Goal: Task Accomplishment & Management: Use online tool/utility

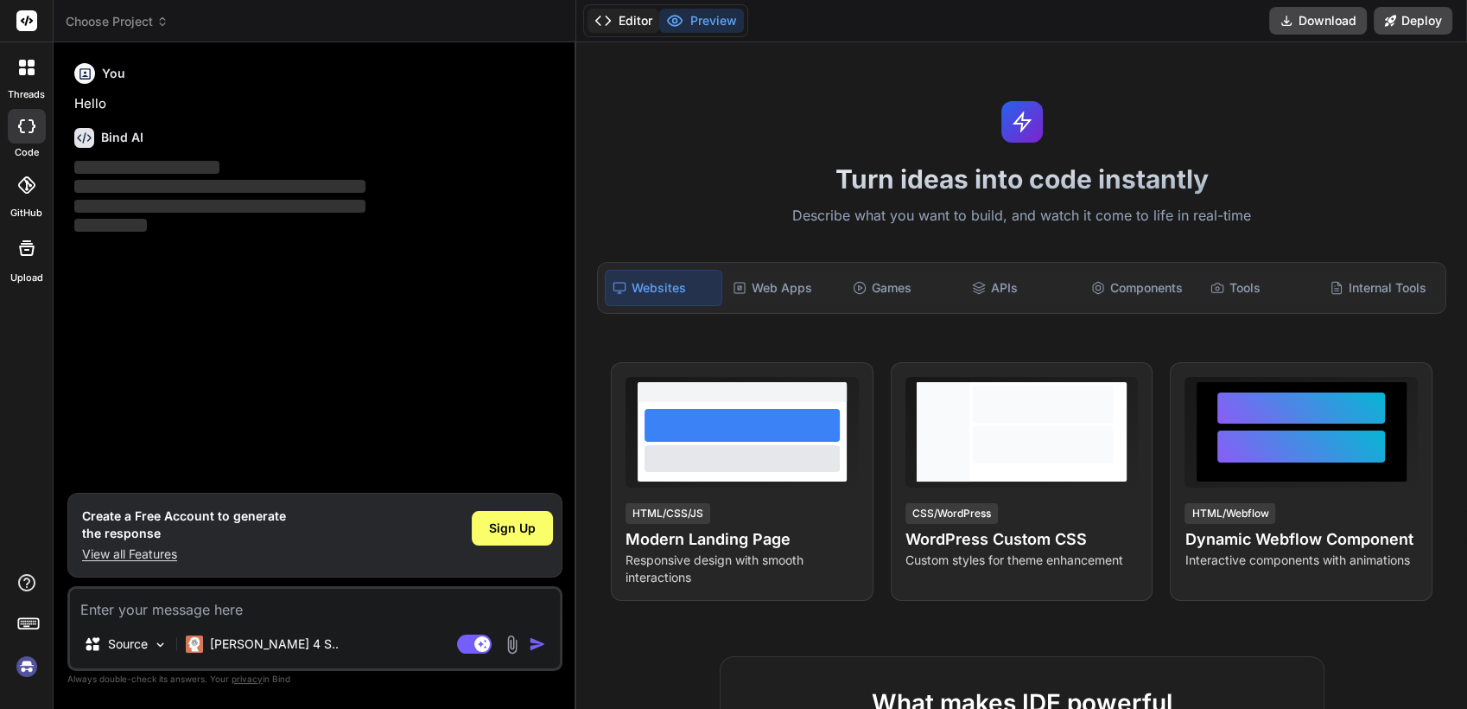
click at [622, 11] on button "Editor" at bounding box center [624, 21] width 72 height 24
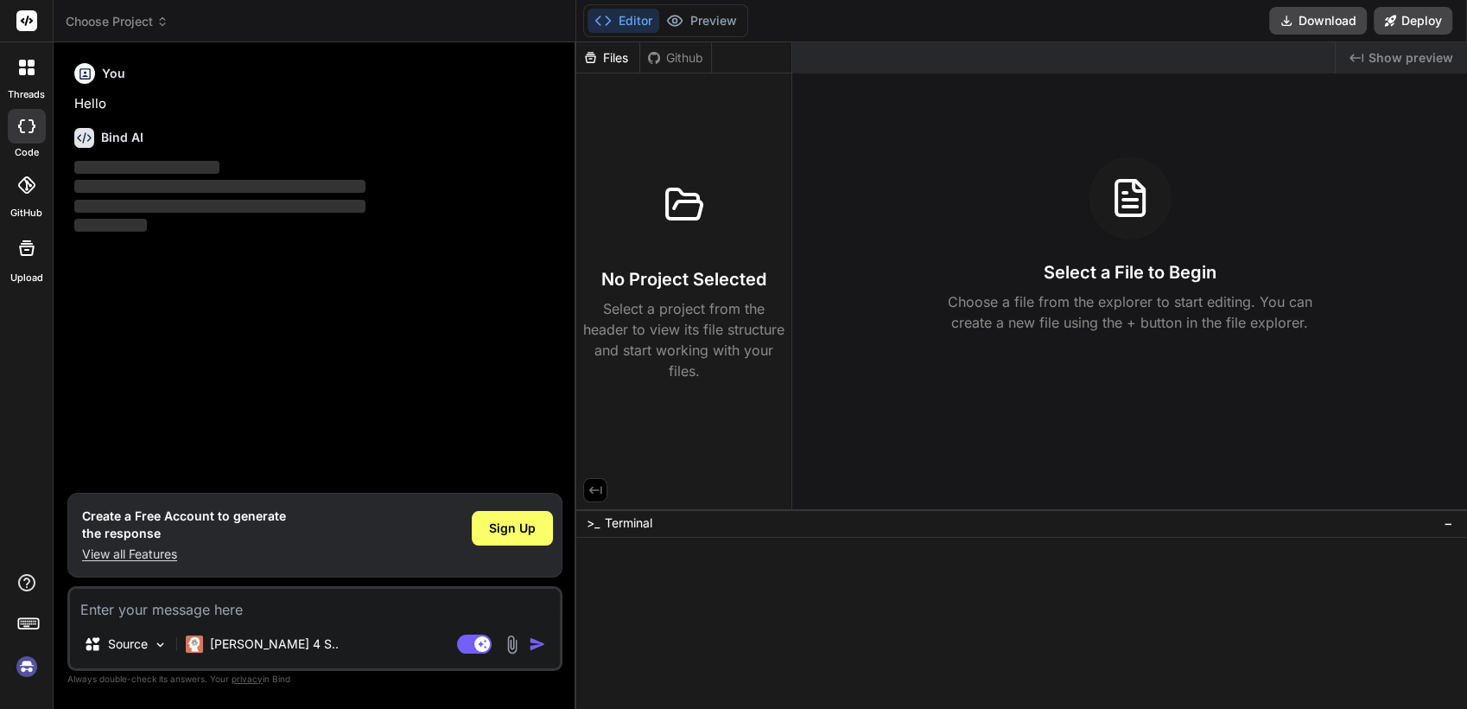
type textarea "x"
click at [871, 611] on div at bounding box center [1011, 616] width 856 height 16
click at [843, 653] on div at bounding box center [1011, 649] width 856 height 16
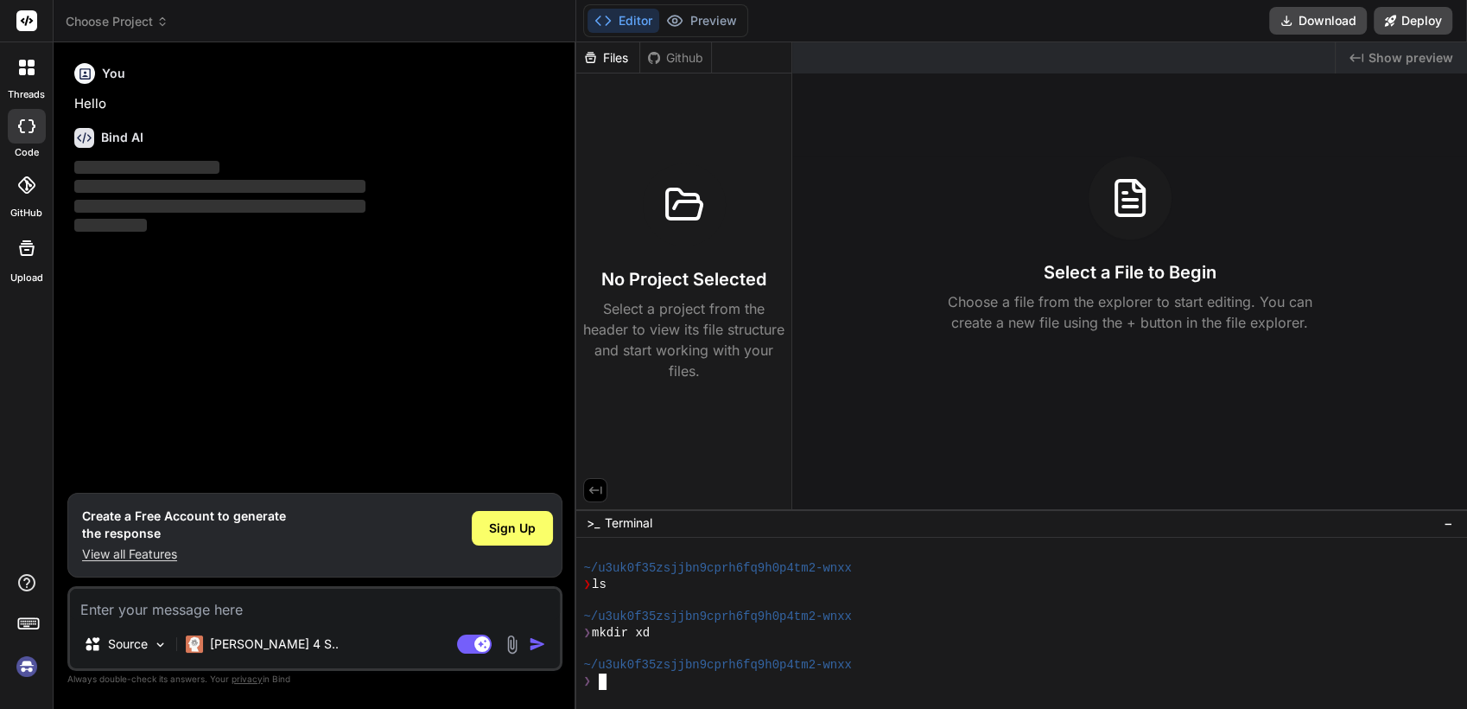
scroll to position [79, 0]
click at [605, 66] on div "Files" at bounding box center [608, 57] width 64 height 31
click at [608, 55] on div "Files" at bounding box center [607, 57] width 63 height 17
click at [933, 595] on div at bounding box center [1011, 601] width 856 height 16
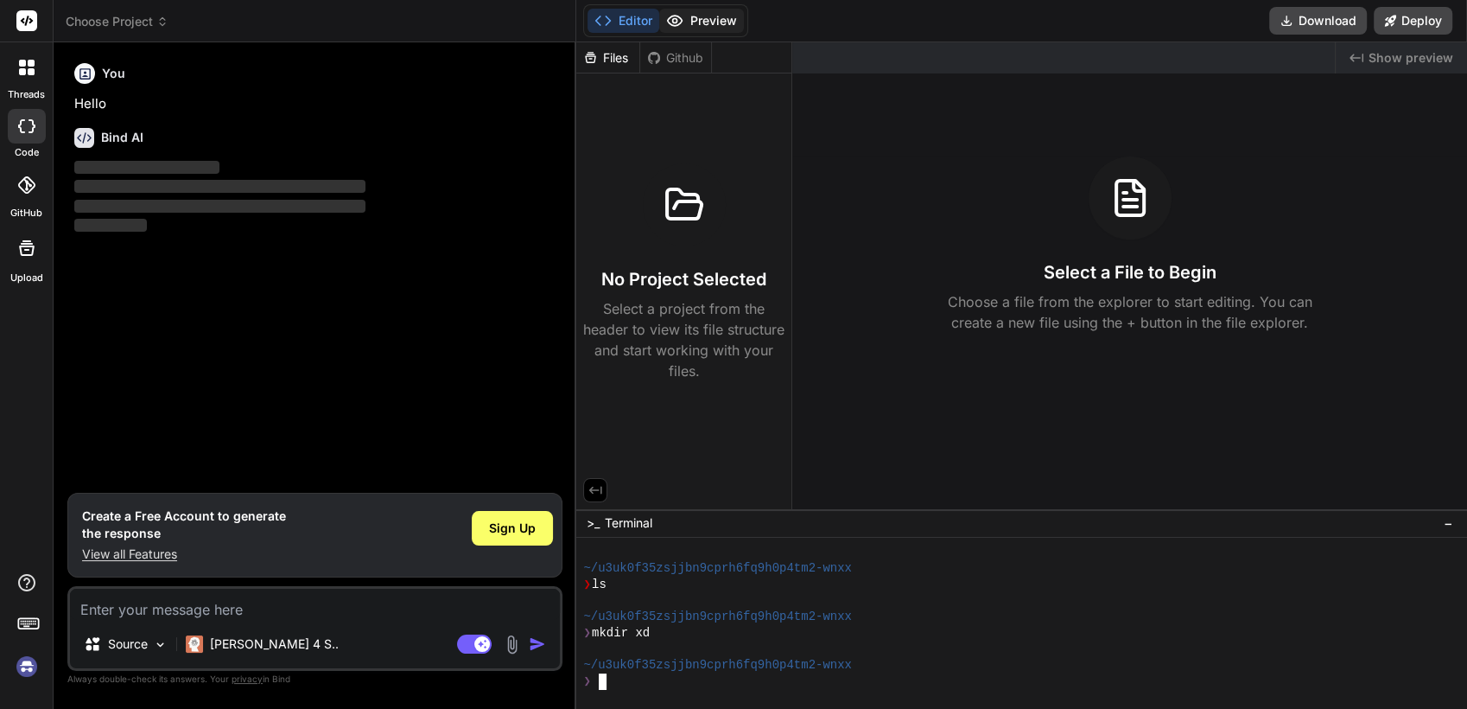
click at [718, 22] on button "Preview" at bounding box center [701, 21] width 85 height 24
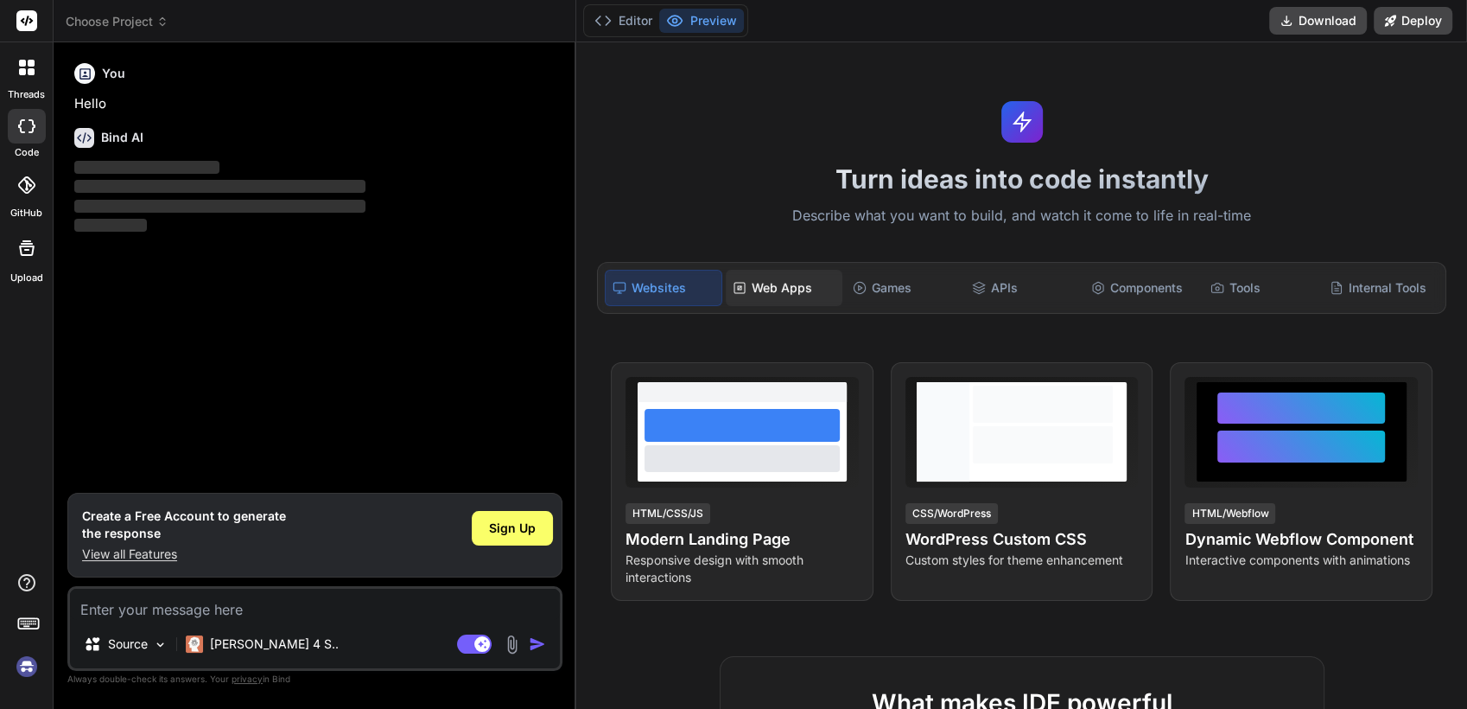
click at [757, 282] on div "Web Apps" at bounding box center [784, 288] width 116 height 36
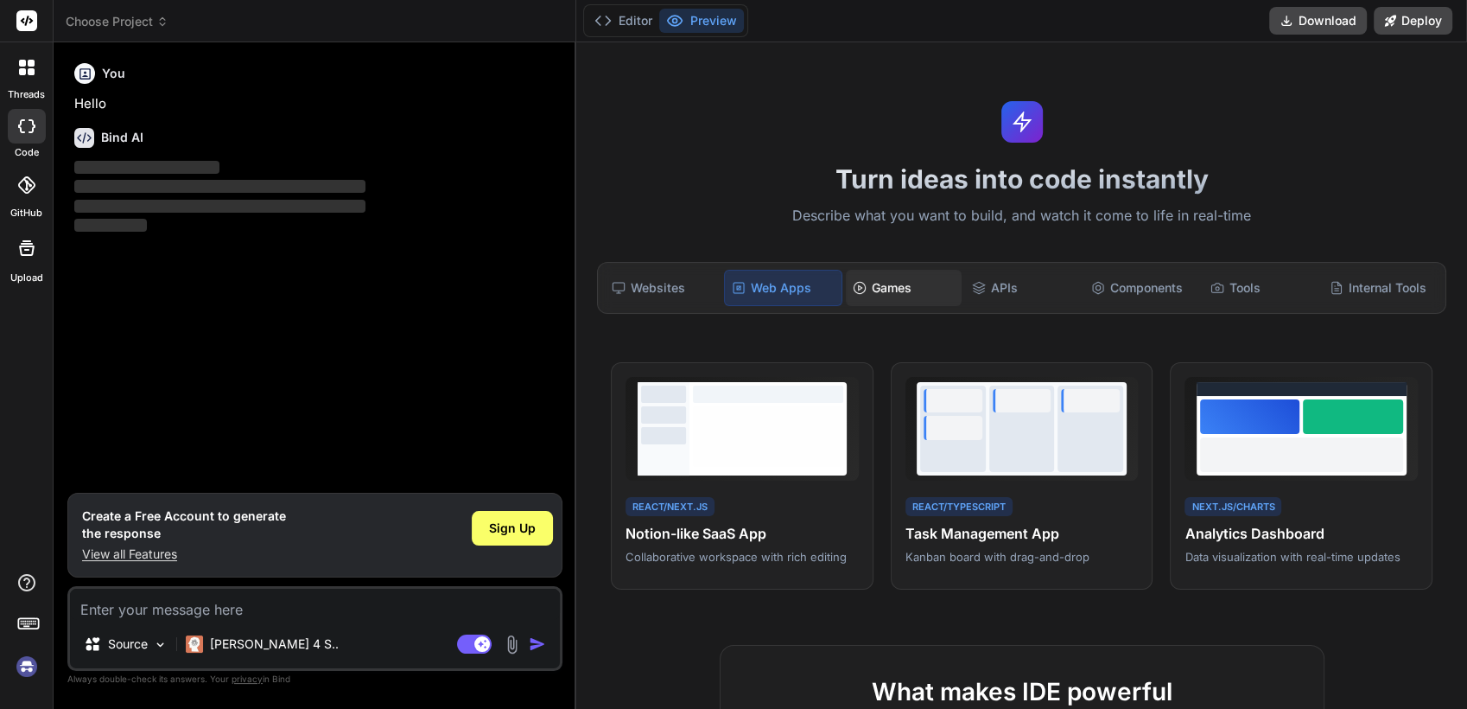
click at [878, 289] on div "Games" at bounding box center [904, 288] width 116 height 36
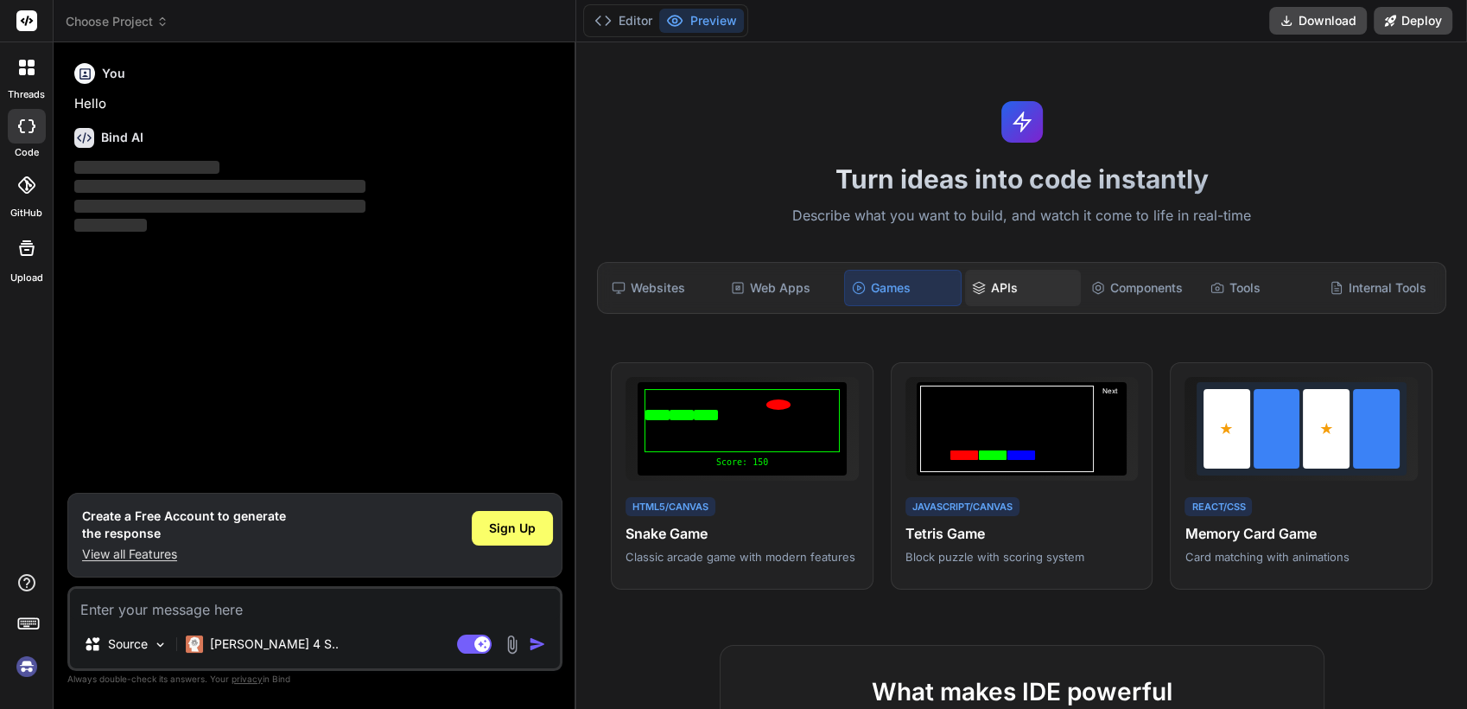
click at [1012, 287] on div "APIs" at bounding box center [1023, 288] width 116 height 36
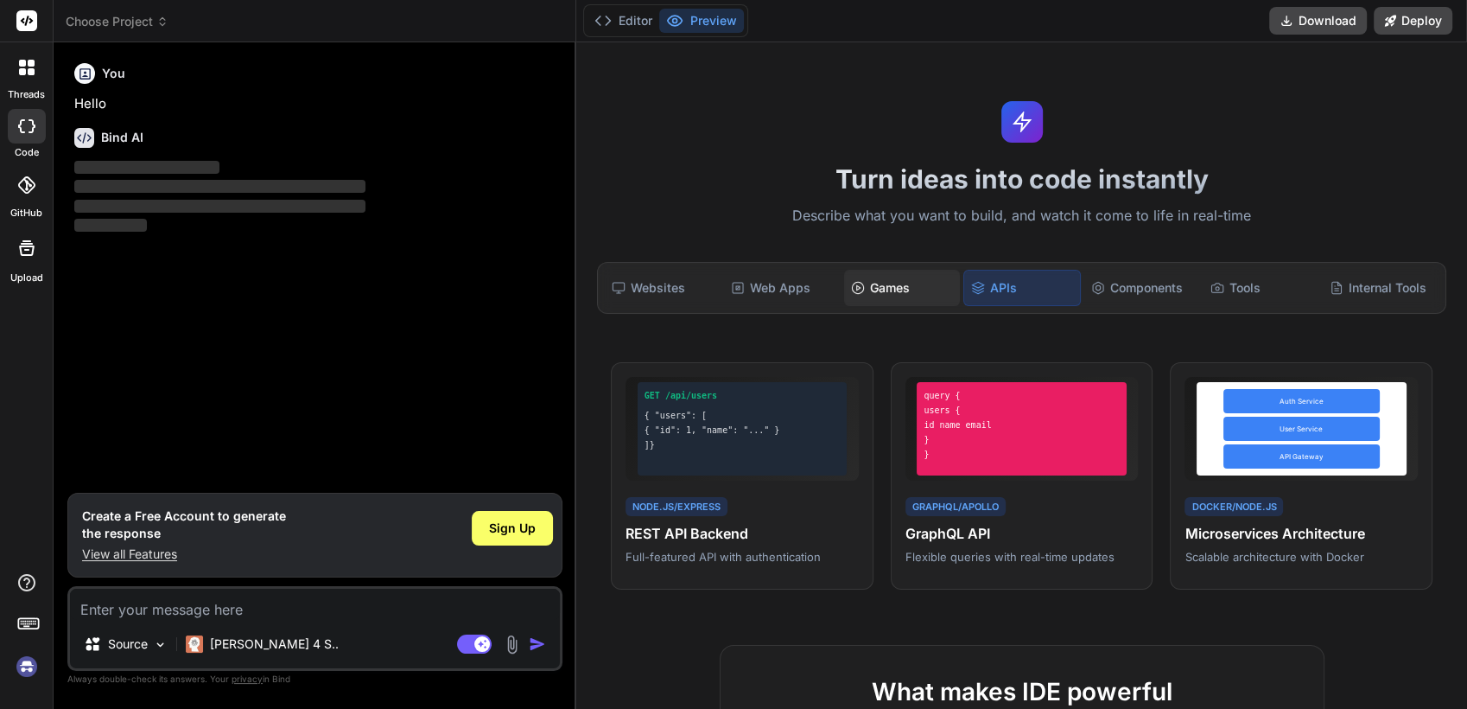
click at [928, 276] on div "Games" at bounding box center [902, 288] width 116 height 36
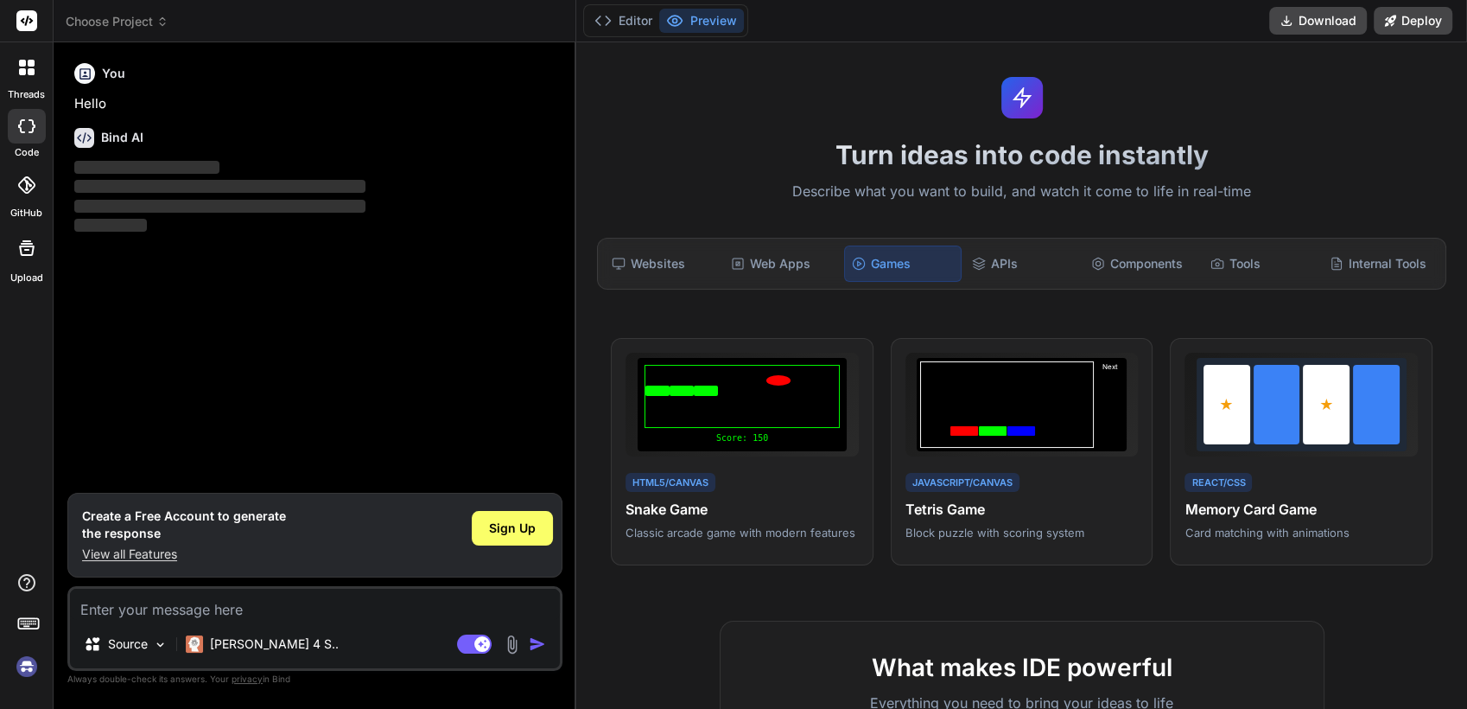
scroll to position [0, 0]
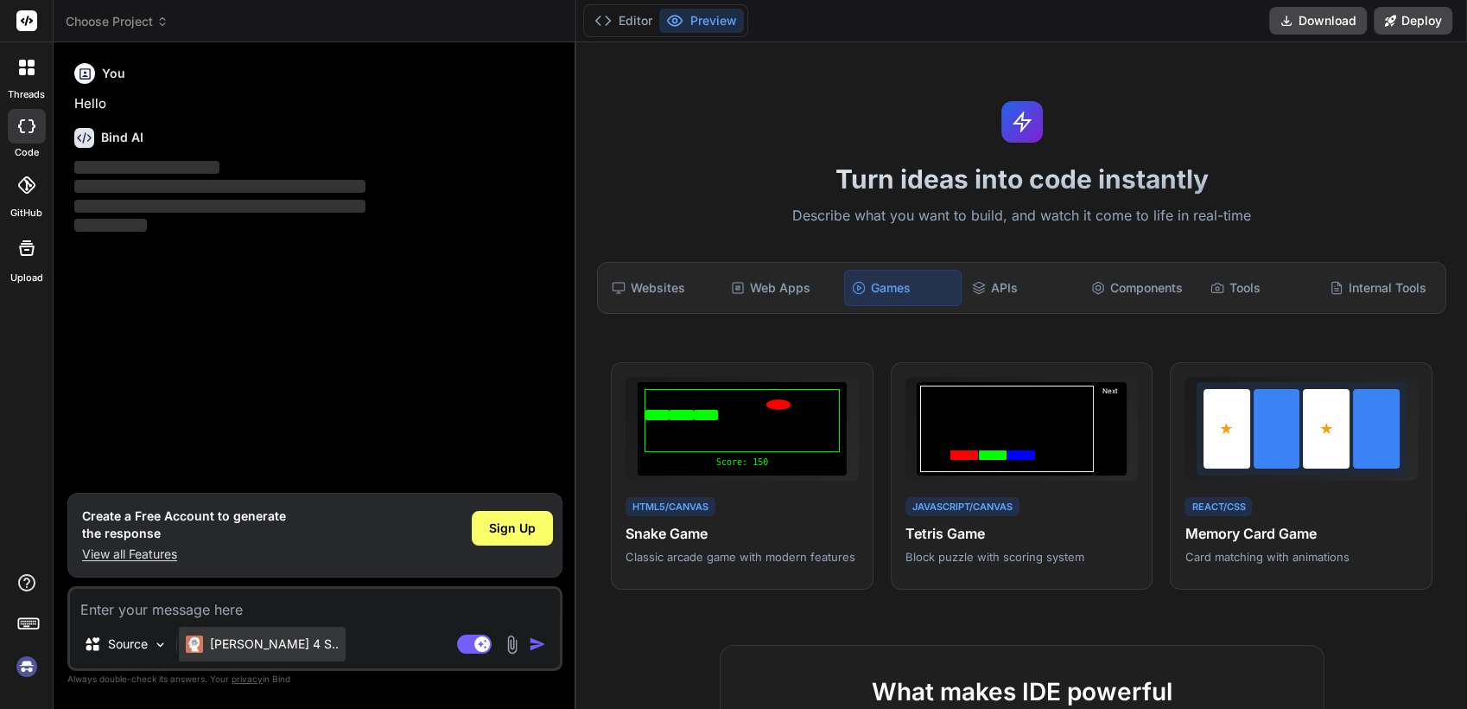
click at [255, 651] on p "[PERSON_NAME] 4 S.." at bounding box center [274, 643] width 129 height 17
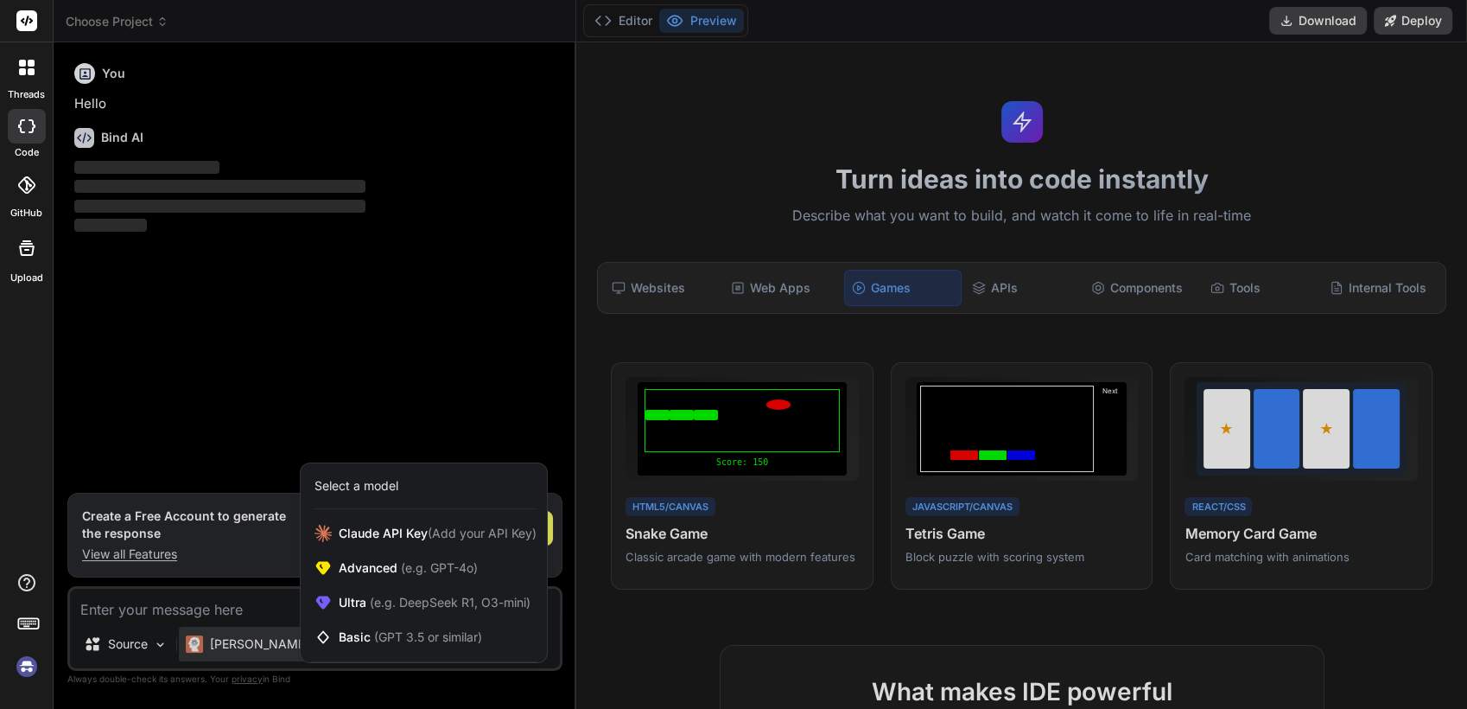
click at [798, 296] on div at bounding box center [733, 354] width 1467 height 709
type textarea "x"
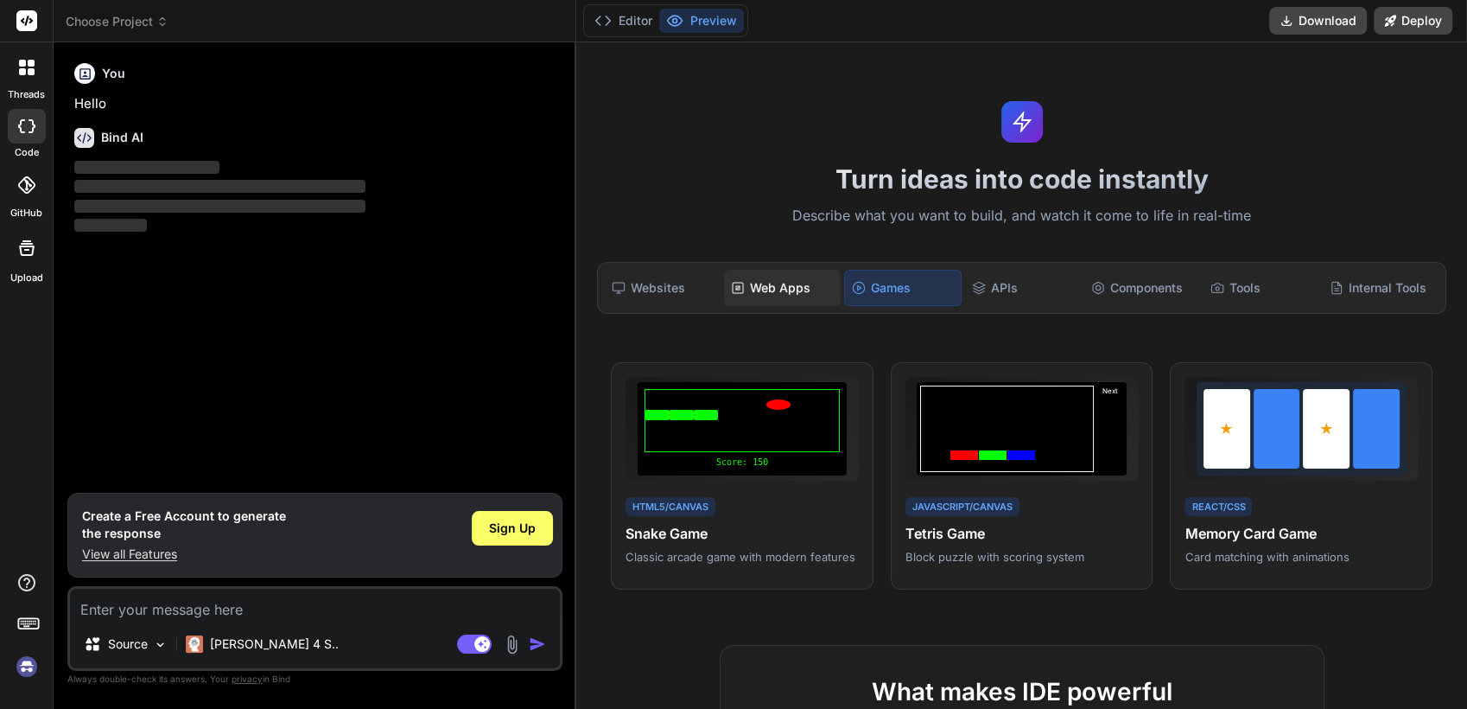
click at [749, 294] on div "Web Apps" at bounding box center [782, 288] width 116 height 36
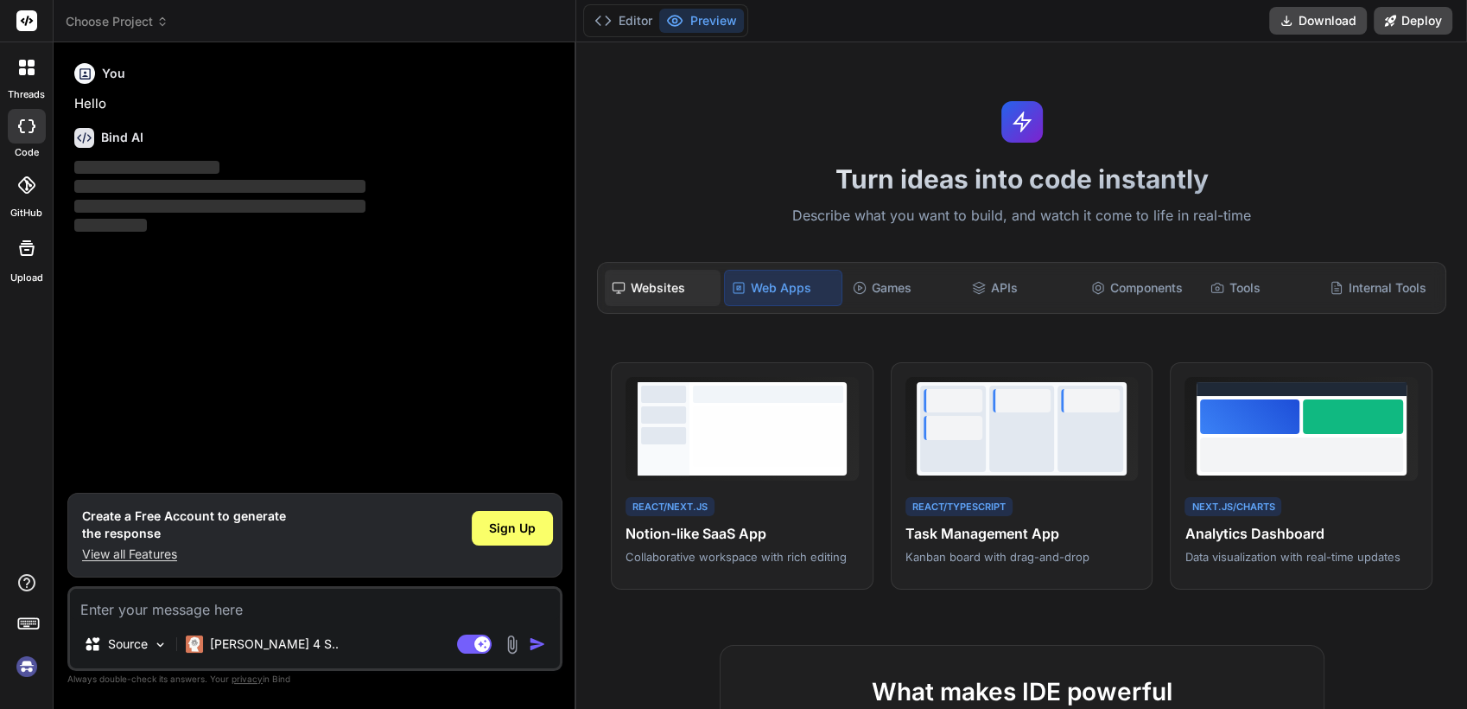
click at [715, 289] on div "Websites" at bounding box center [663, 288] width 116 height 36
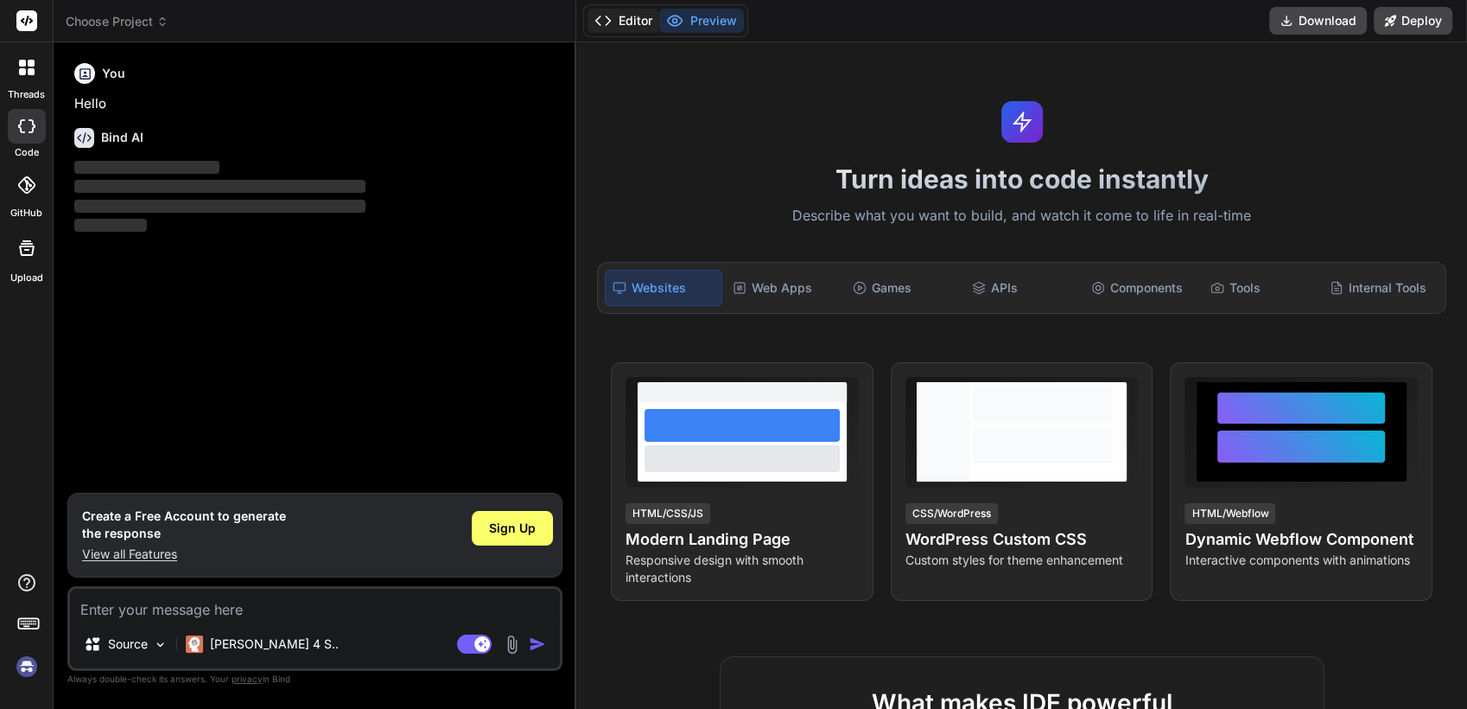
click at [628, 24] on button "Editor" at bounding box center [624, 21] width 72 height 24
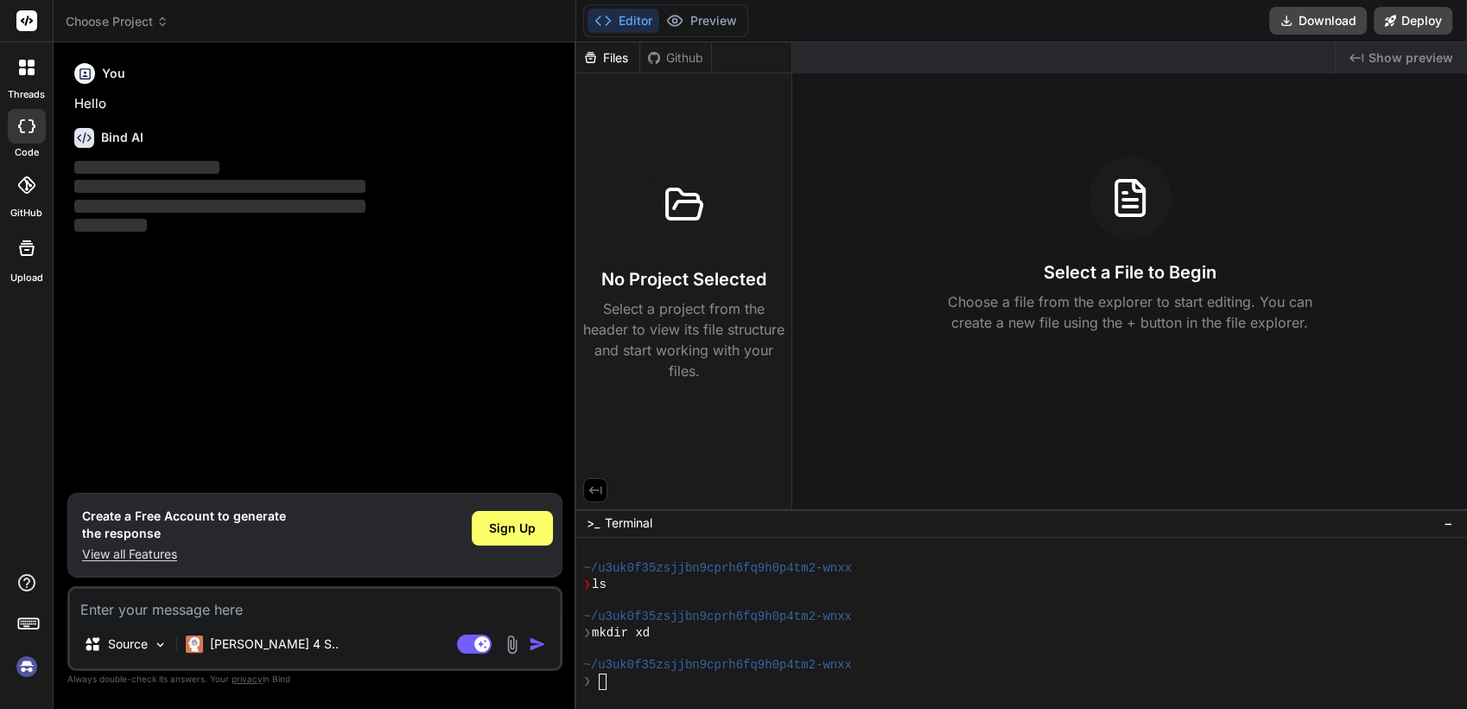
click at [708, 169] on div "No Project Selected Select a project from the header to view its file structure…" at bounding box center [683, 272] width 201 height 218
click at [900, 581] on div "❯ ls" at bounding box center [1011, 584] width 856 height 16
click at [21, 671] on img at bounding box center [26, 666] width 29 height 29
